Goal: Obtain resource: Download file/media

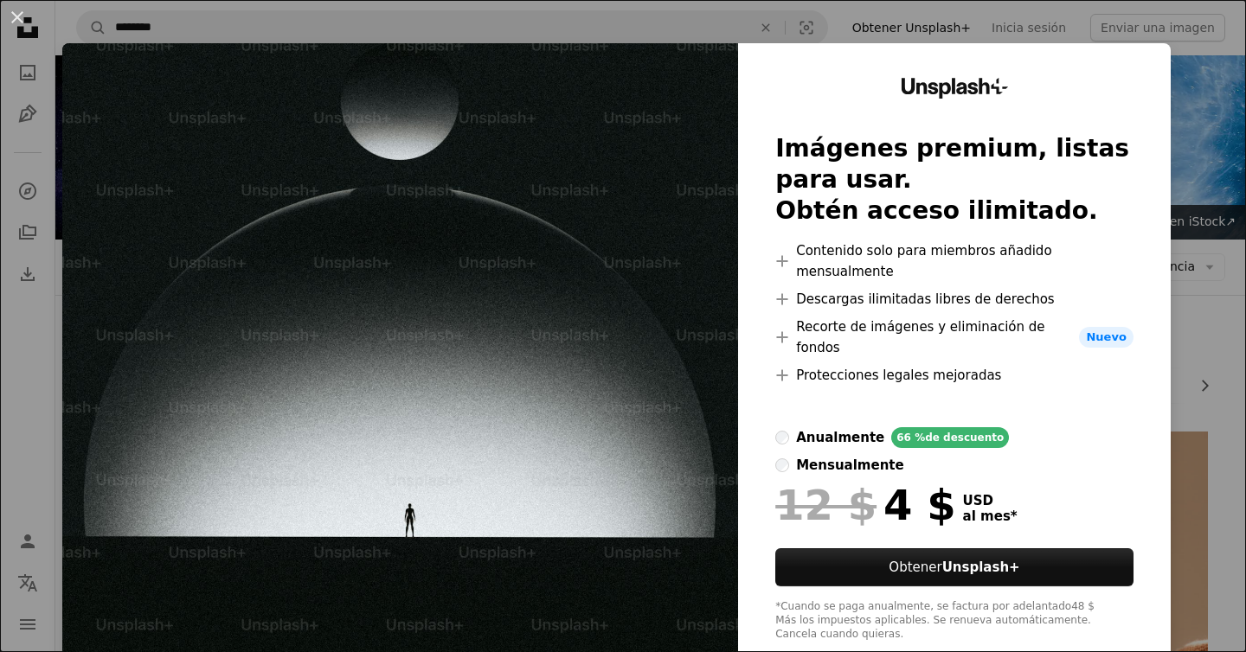
scroll to position [4828, 0]
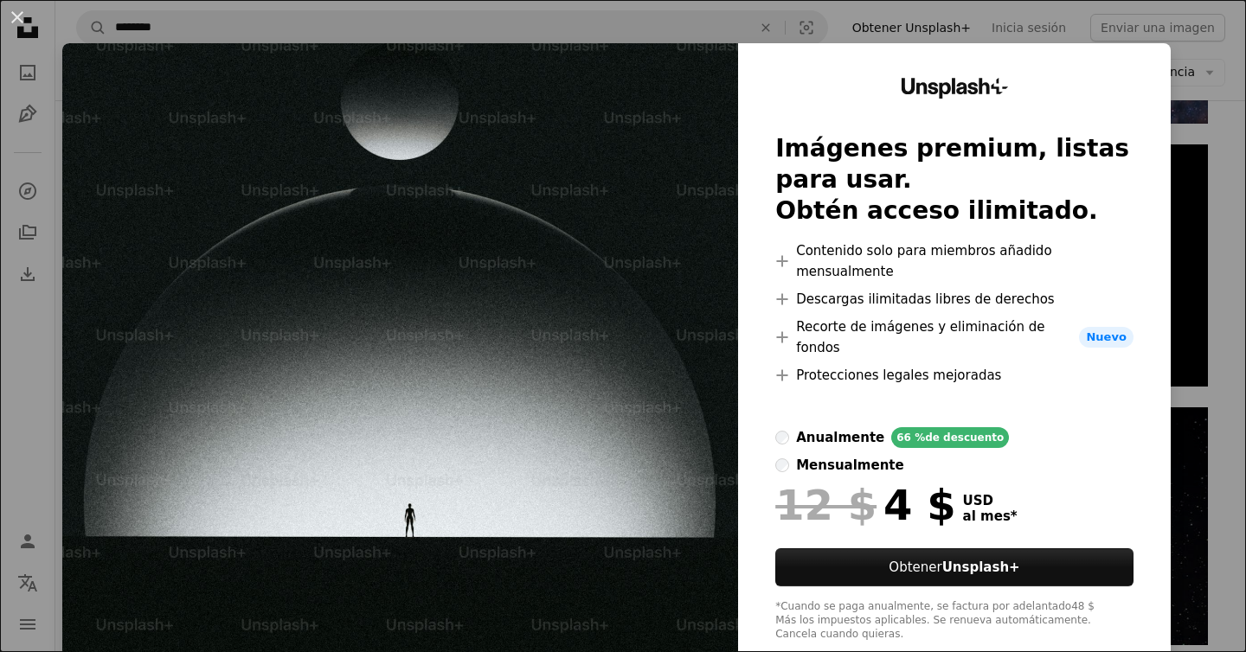
click at [1200, 188] on div "An X shape Unsplash+ Imágenes premium, listas para usar. Obtén acceso ilimitado…" at bounding box center [623, 326] width 1246 height 652
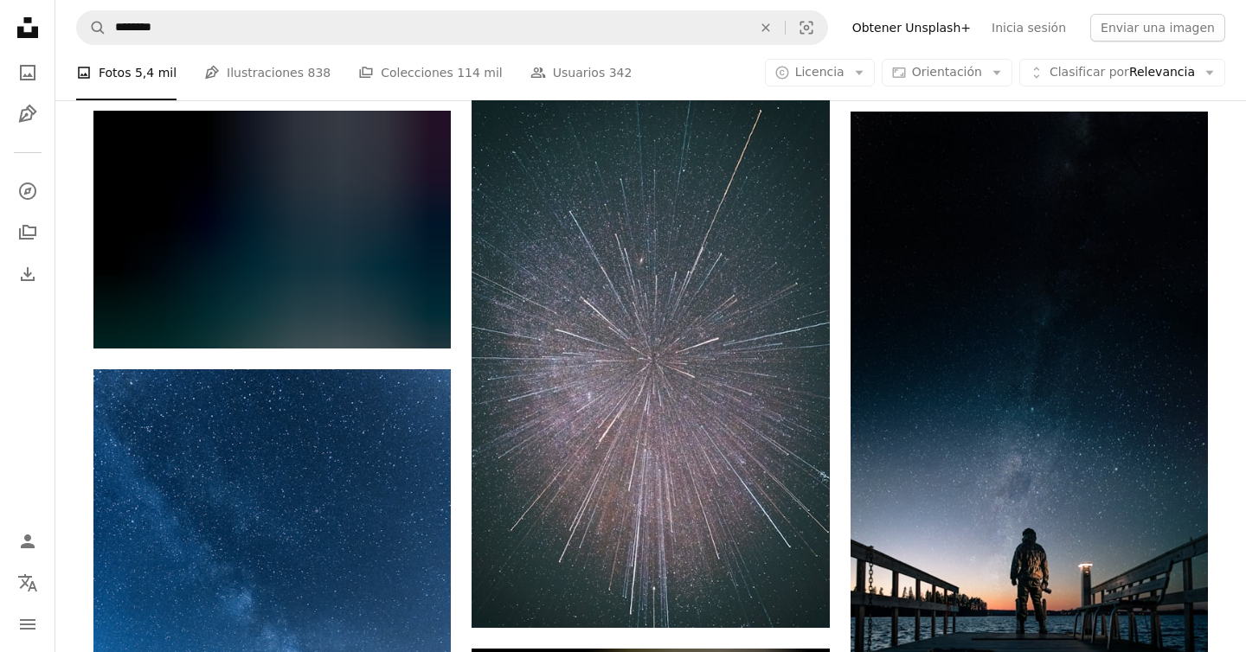
scroll to position [21323, 0]
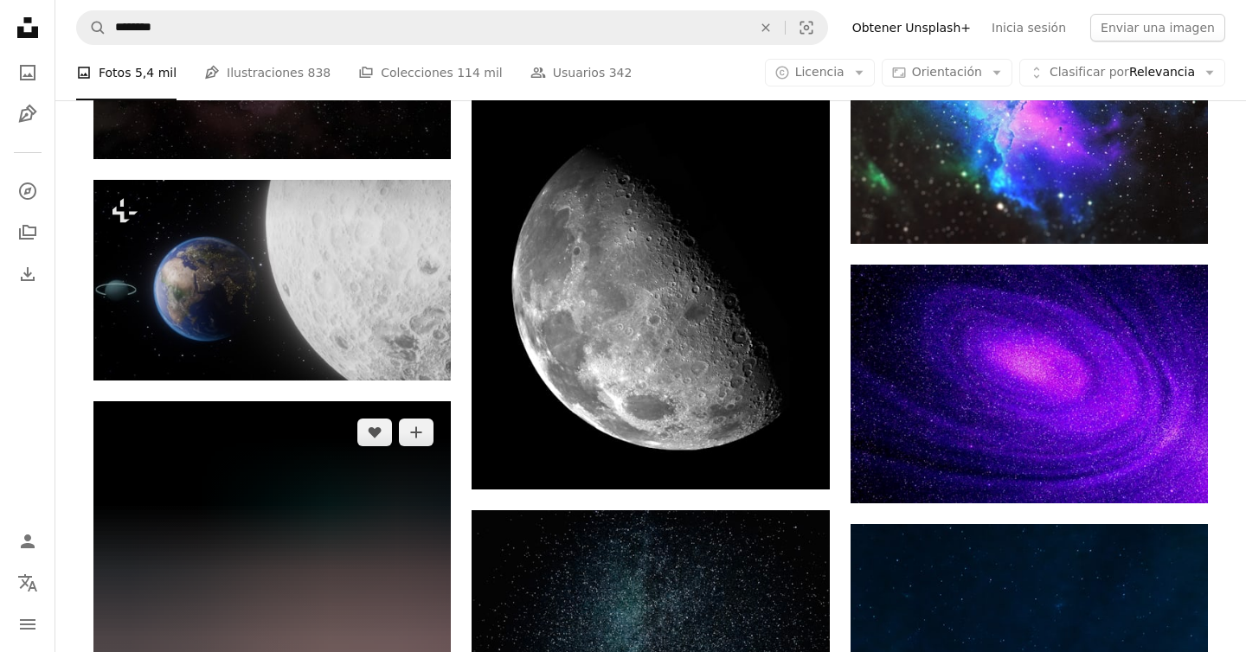
scroll to position [25568, 0]
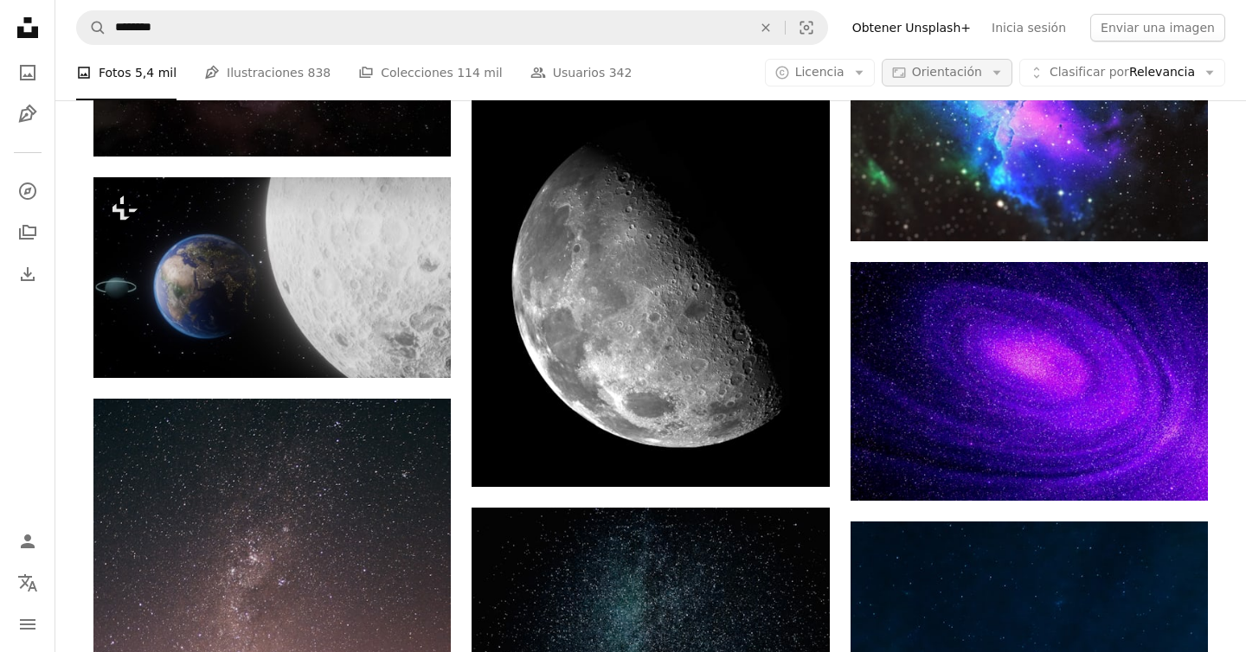
click at [982, 70] on span "Orientación" at bounding box center [947, 72] width 70 height 14
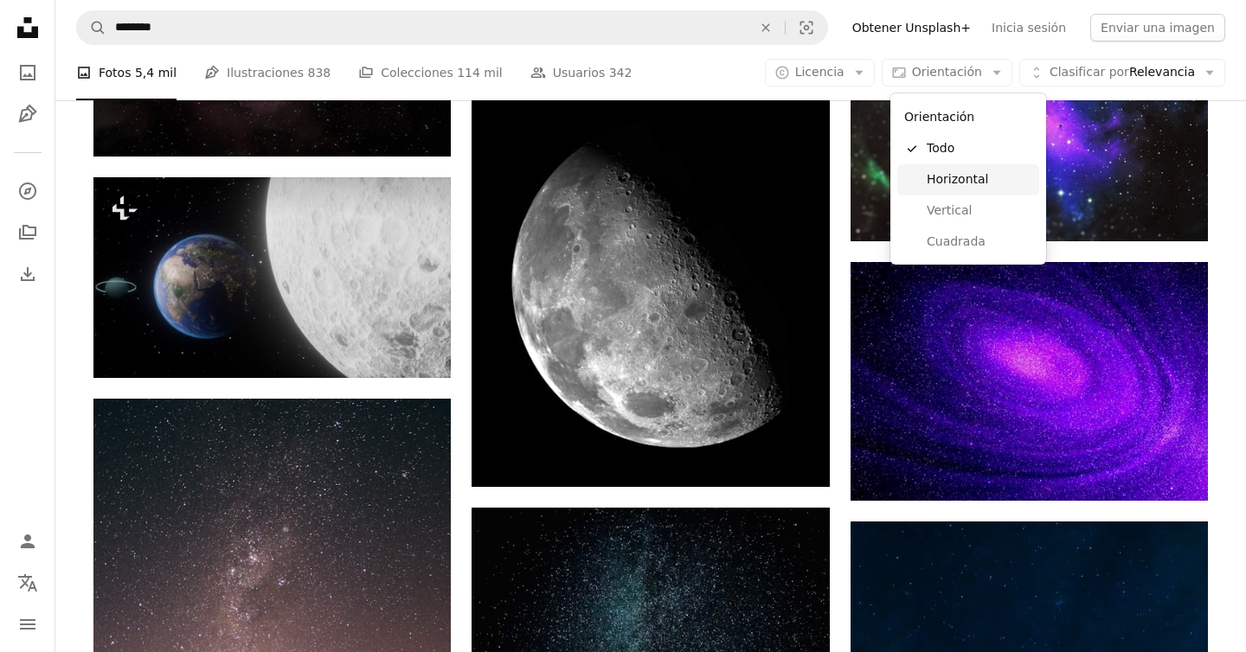
click at [962, 166] on link "Horizontal" at bounding box center [968, 179] width 142 height 31
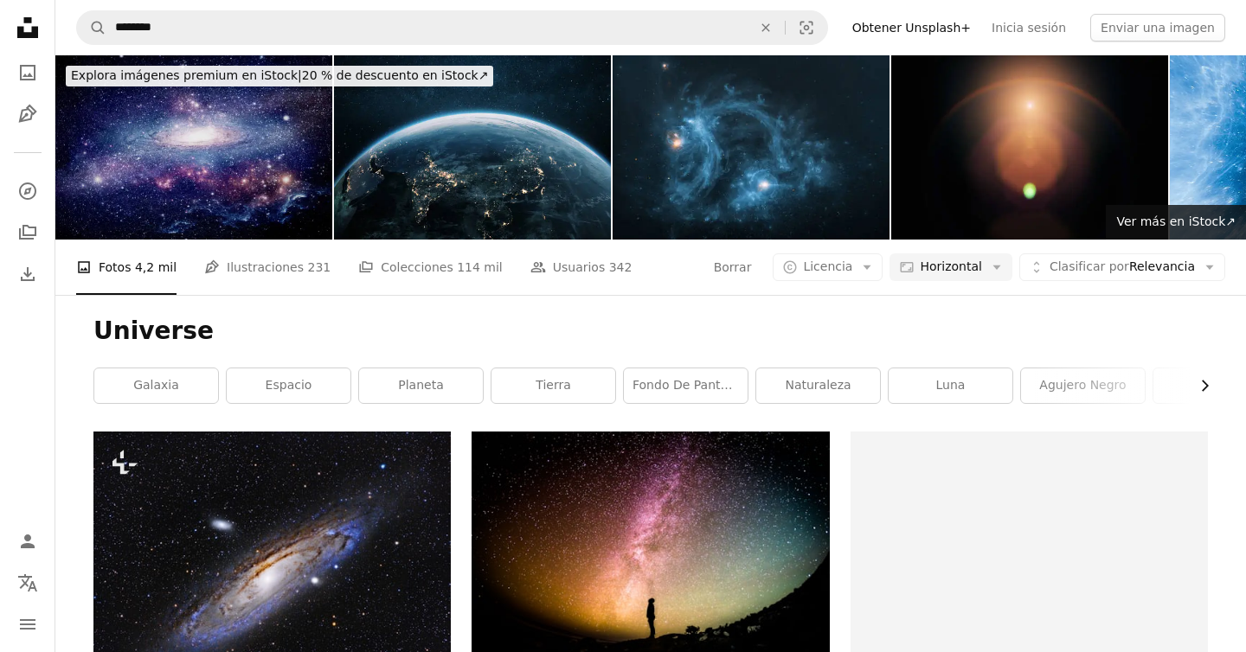
click at [1203, 377] on icon "Chevron right" at bounding box center [1204, 385] width 17 height 17
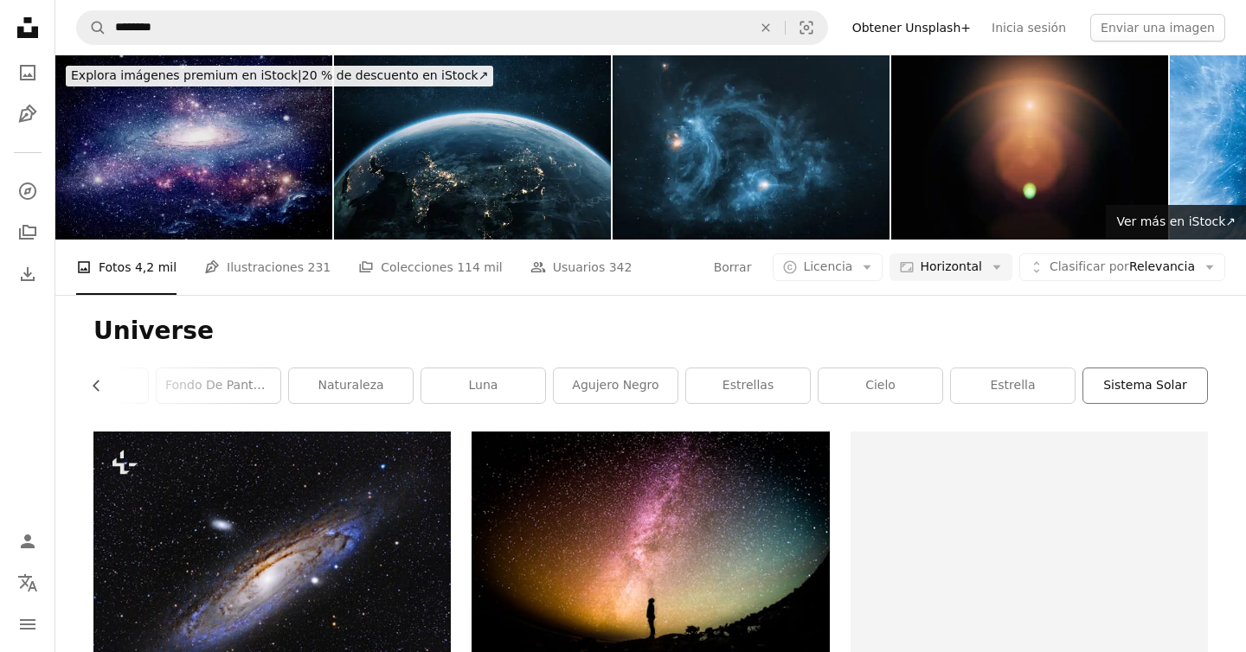
click at [1103, 369] on link "sistema solar" at bounding box center [1145, 386] width 124 height 35
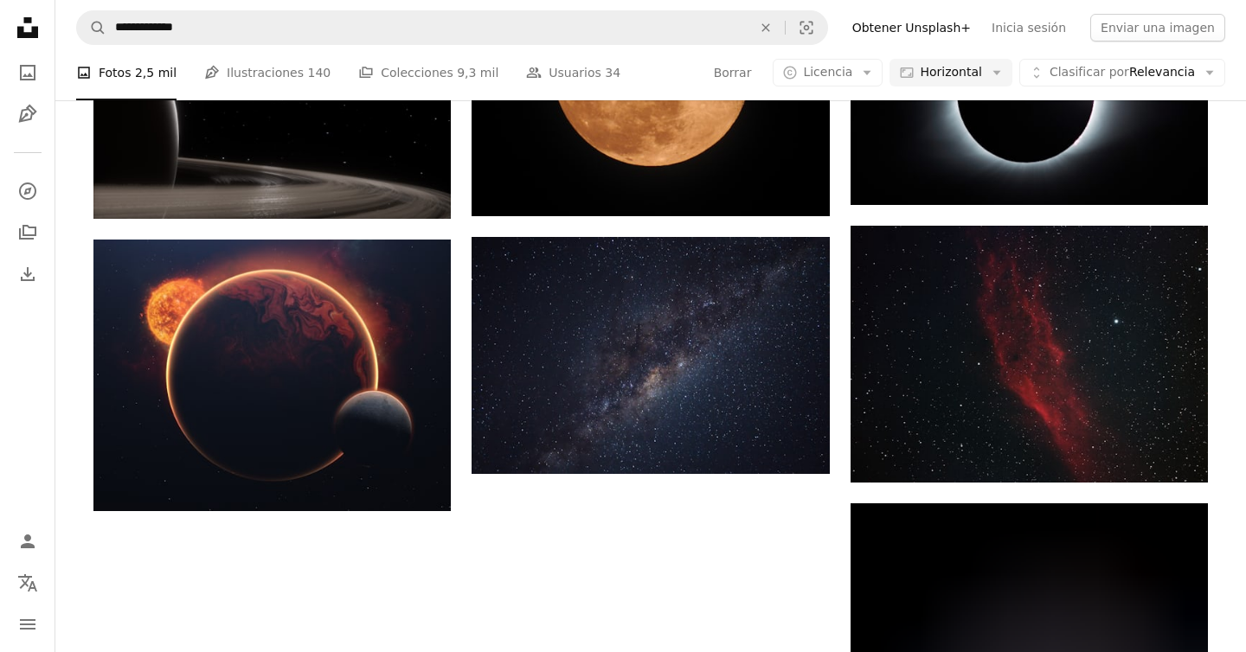
scroll to position [1856, 0]
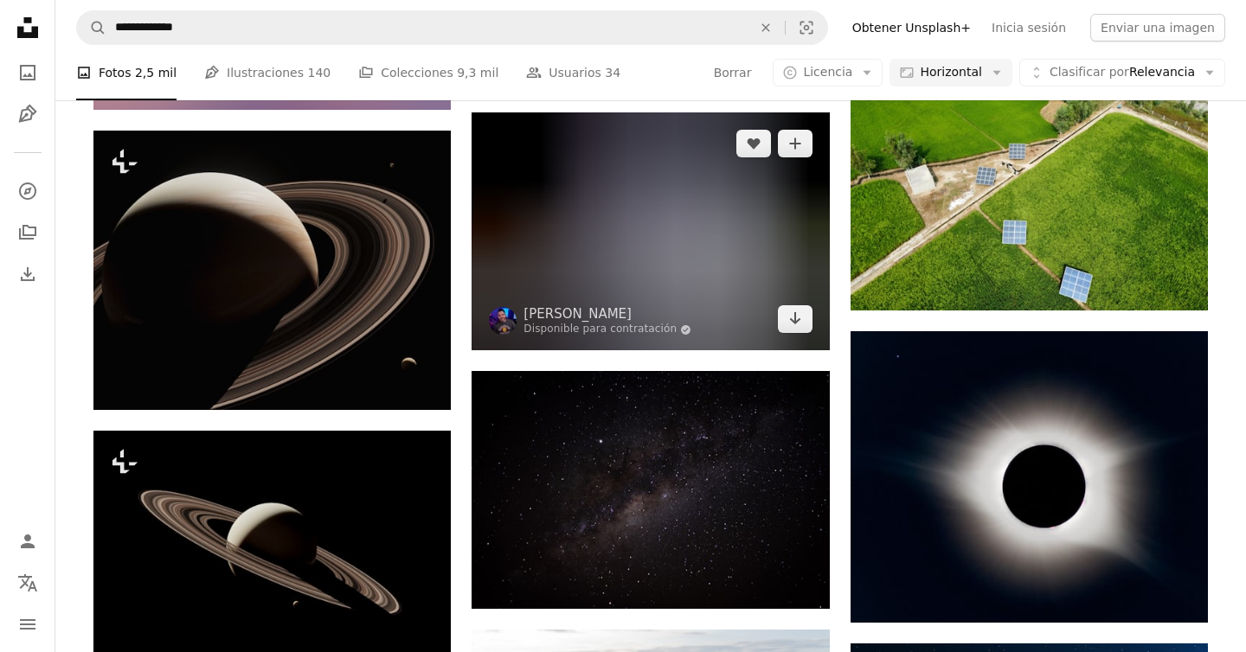
scroll to position [15625, 0]
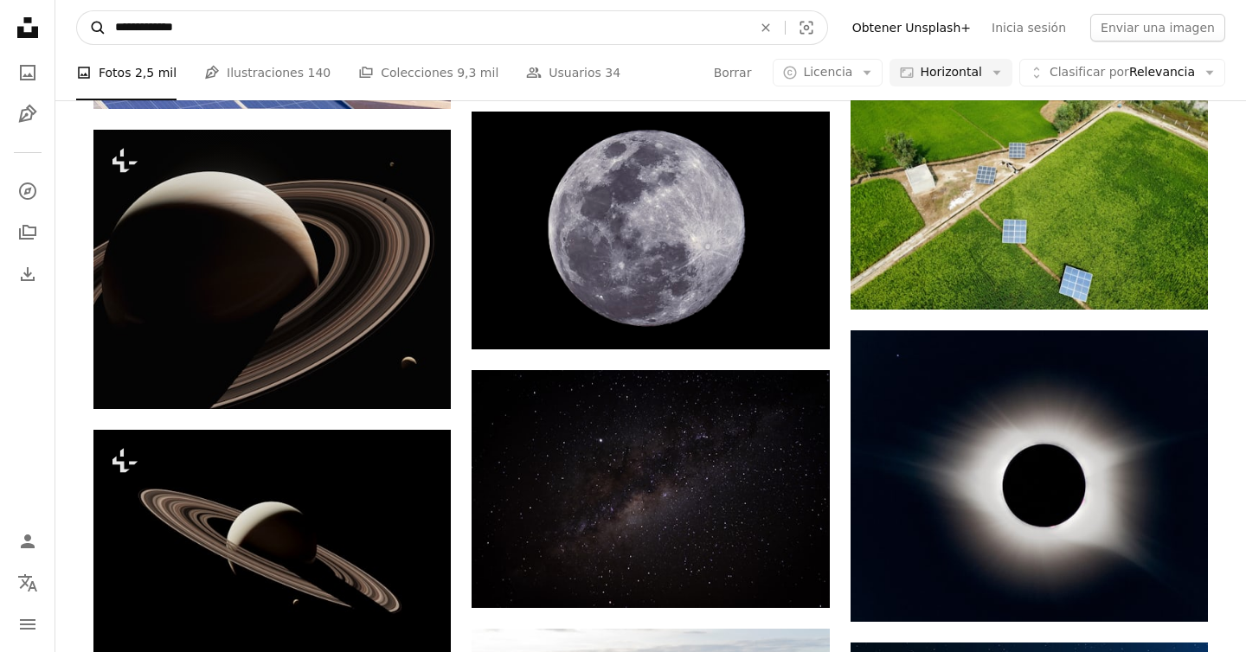
drag, startPoint x: 471, startPoint y: 26, endPoint x: 83, endPoint y: 27, distance: 388.4
click at [82, 27] on form "**********" at bounding box center [452, 27] width 752 height 35
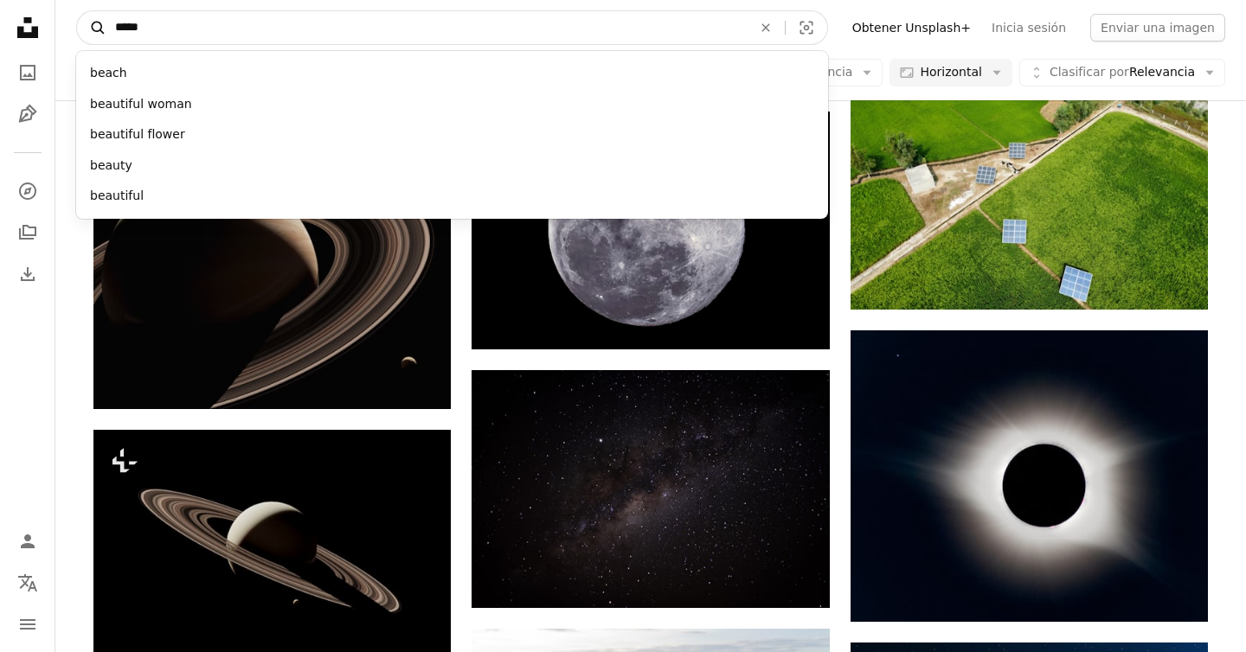
type input "*****"
click at [77, 11] on button "A magnifying glass" at bounding box center [91, 27] width 29 height 33
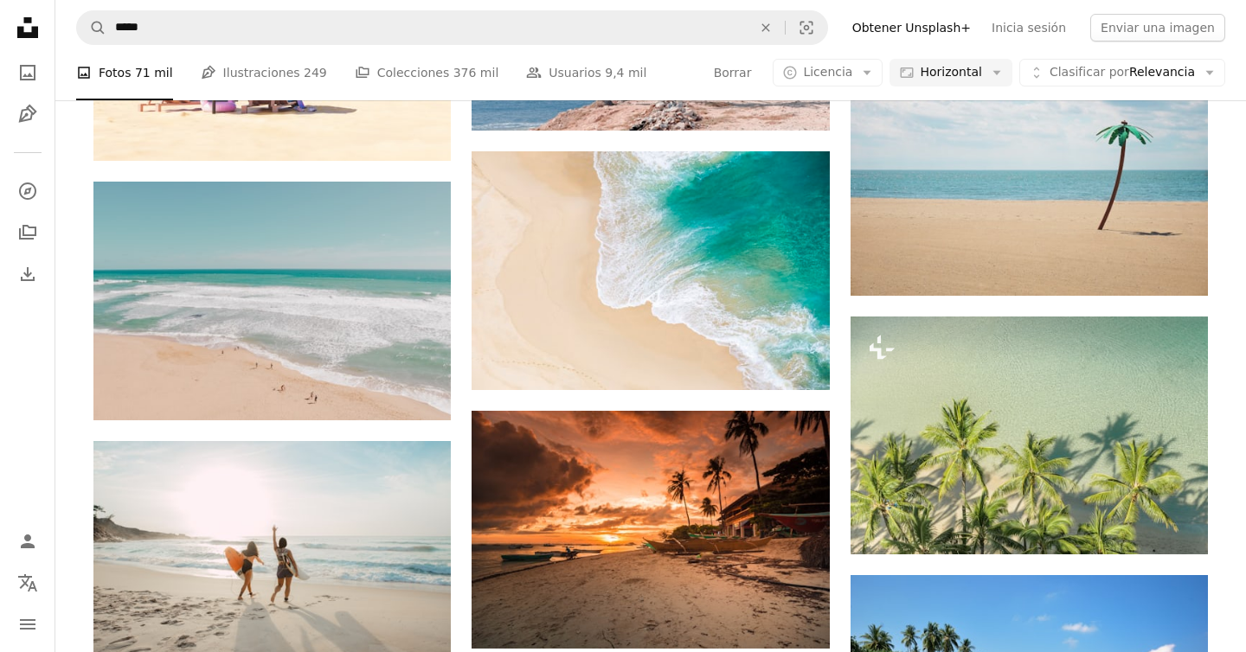
scroll to position [5085, 0]
